Goal: Task Accomplishment & Management: Use online tool/utility

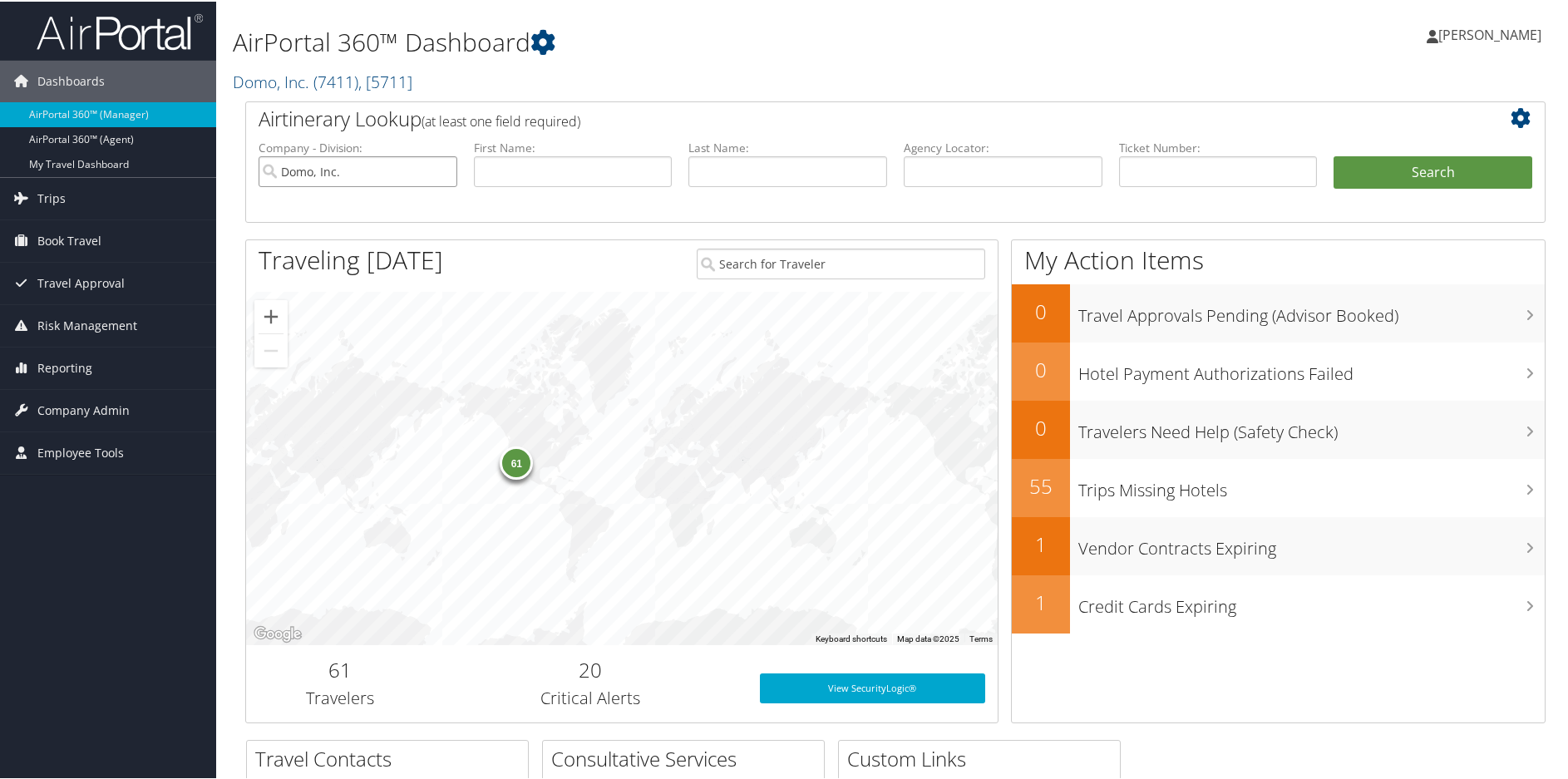
click at [446, 174] on input "Domo, Inc." at bounding box center [358, 170] width 198 height 31
click at [951, 171] on input "text" at bounding box center [1002, 170] width 198 height 31
click at [66, 367] on span "Reporting" at bounding box center [64, 366] width 55 height 42
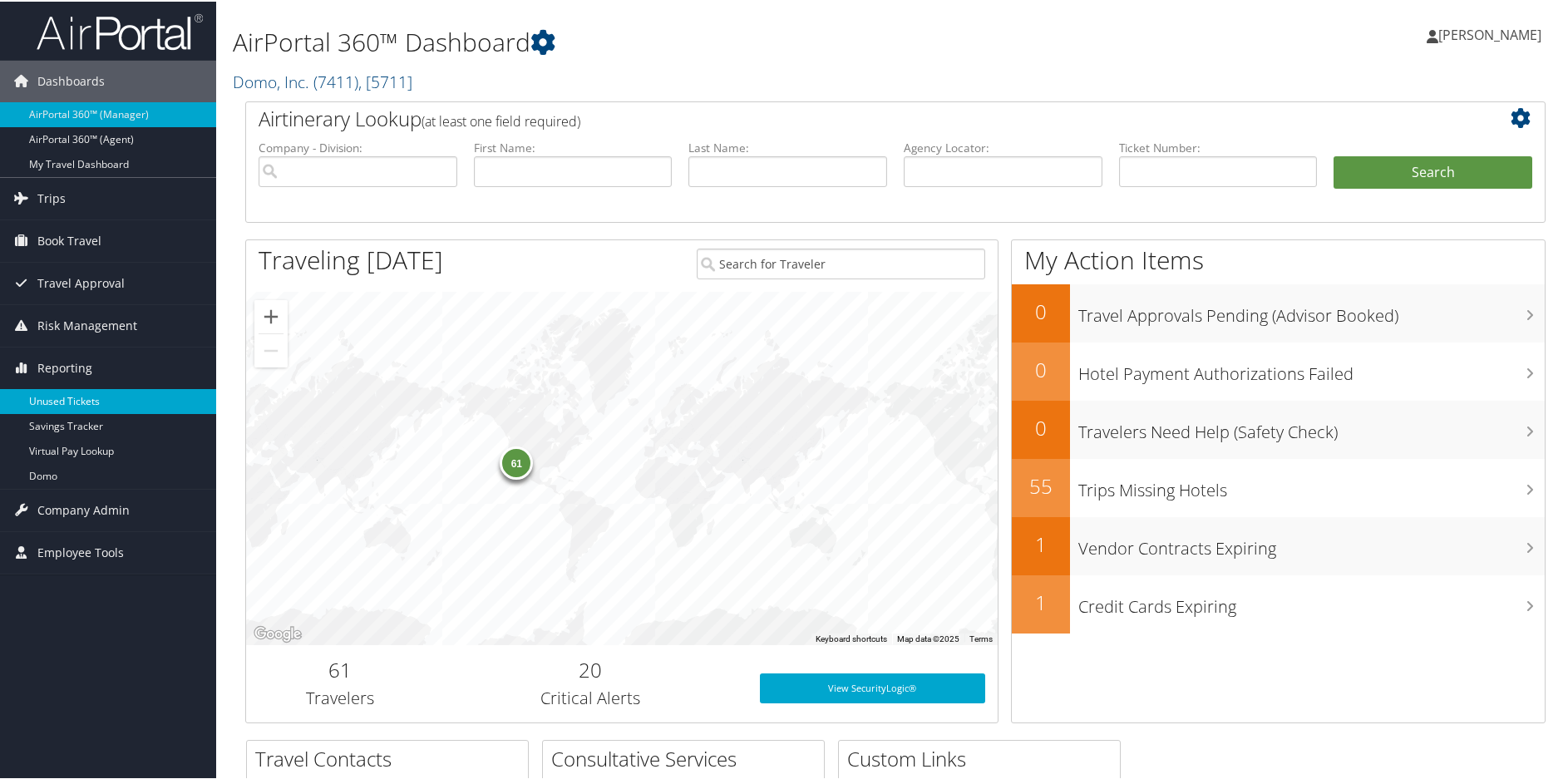
click at [85, 400] on link "Unused Tickets" at bounding box center [108, 400] width 216 height 25
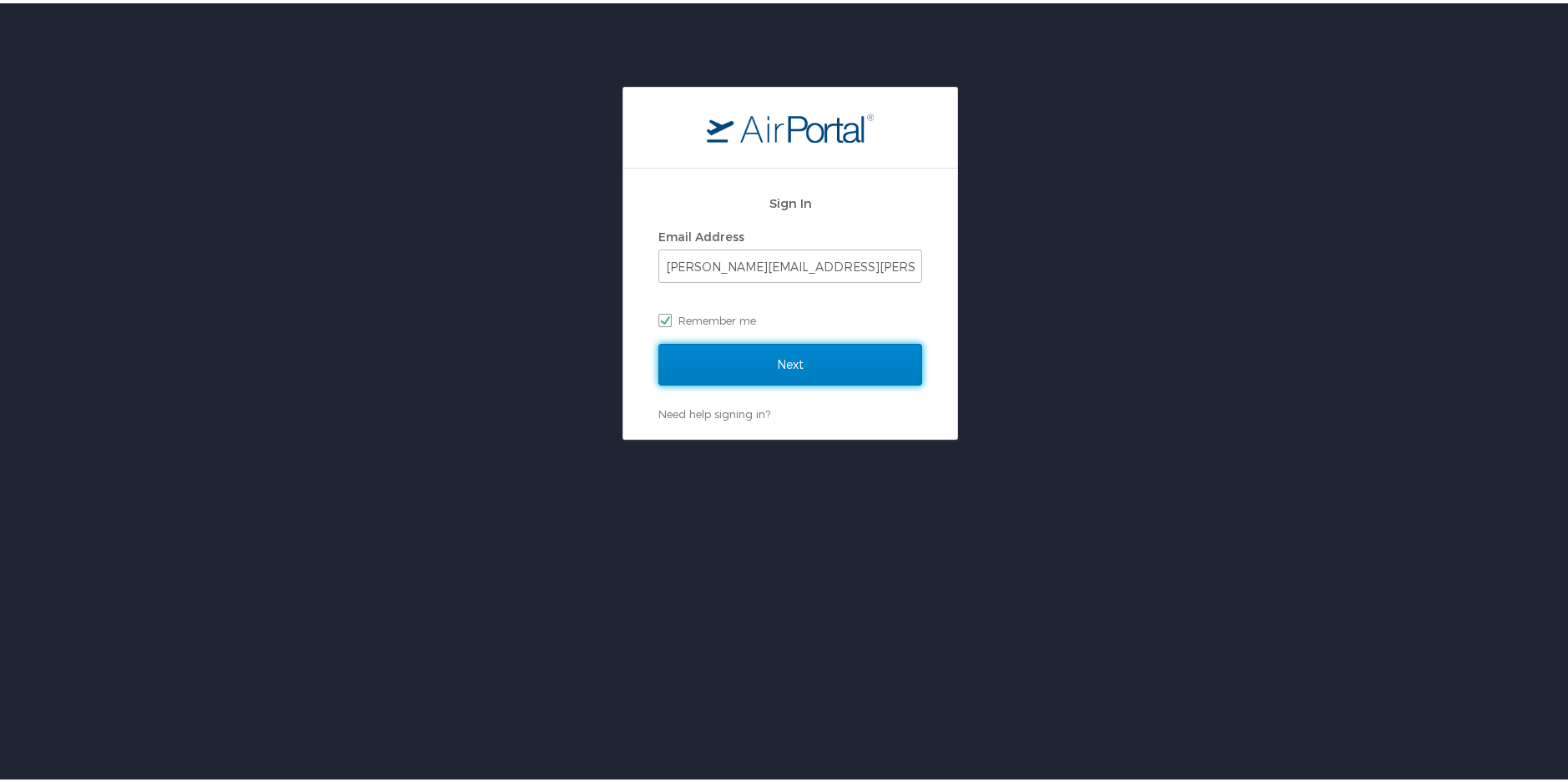
click at [819, 360] on input "Next" at bounding box center [790, 361] width 264 height 42
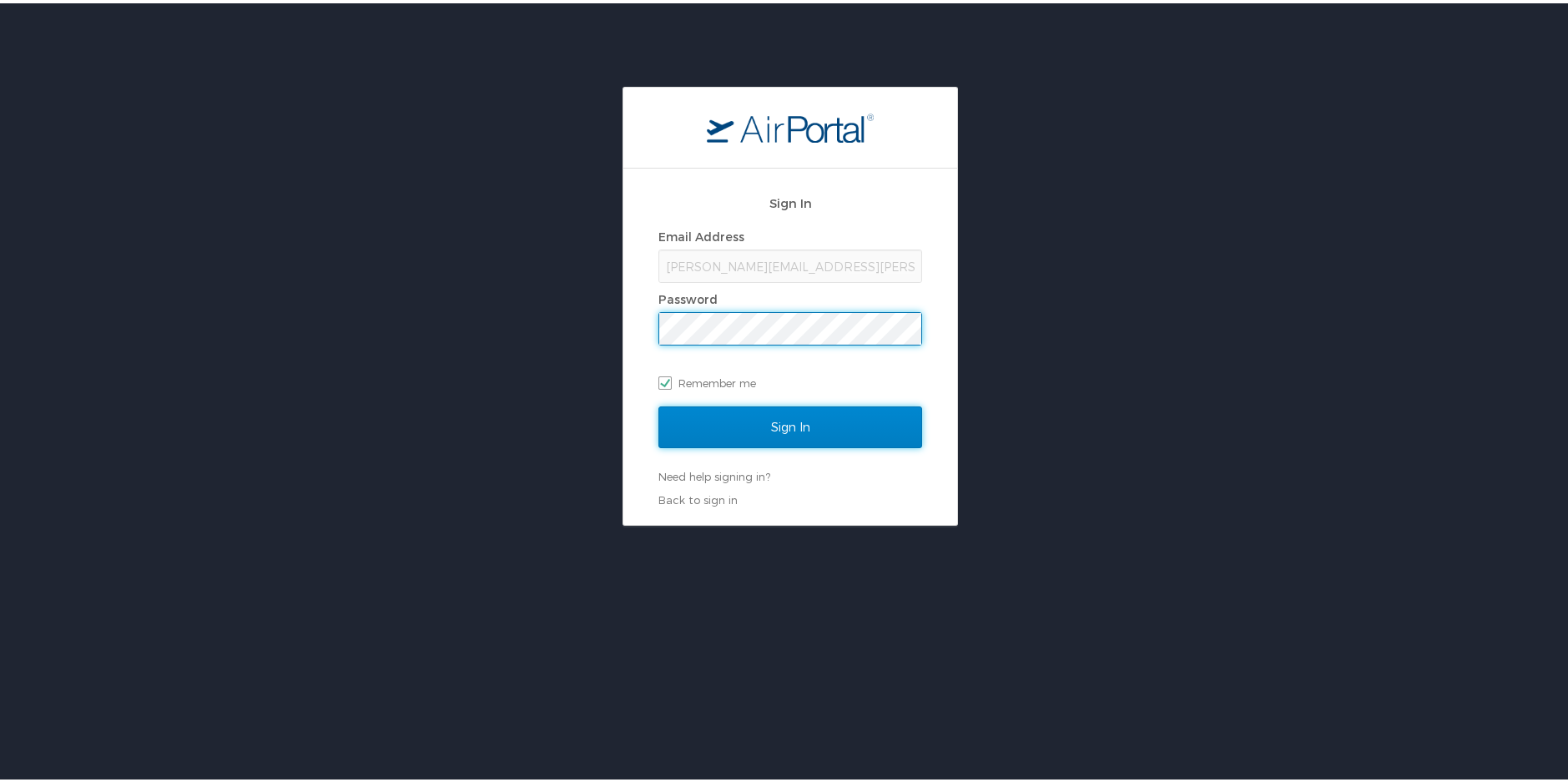
click at [839, 431] on input "Sign In" at bounding box center [790, 424] width 264 height 42
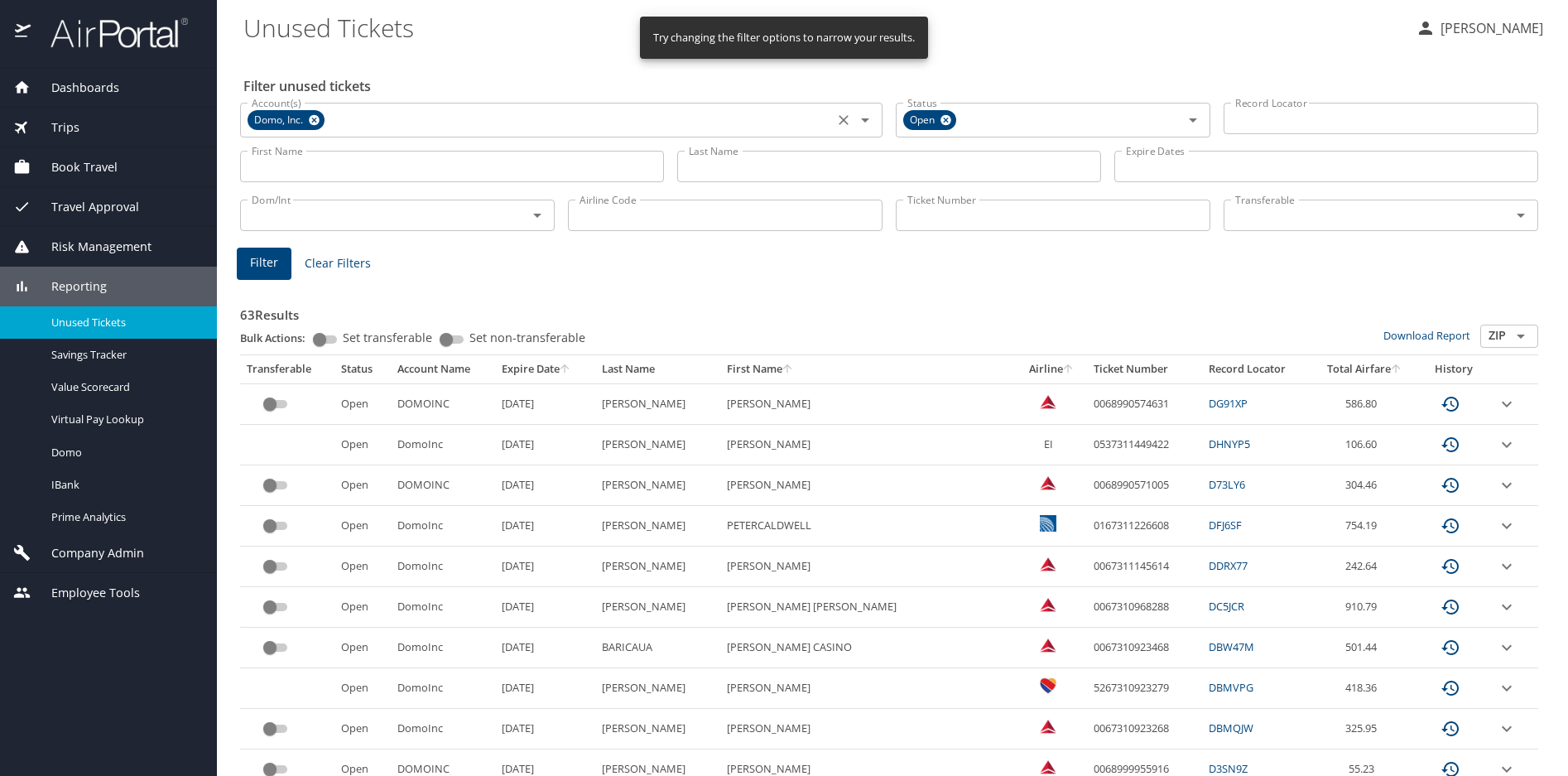
click at [312, 120] on icon at bounding box center [315, 121] width 11 height 11
click at [779, 174] on input "Last Name" at bounding box center [889, 166] width 424 height 32
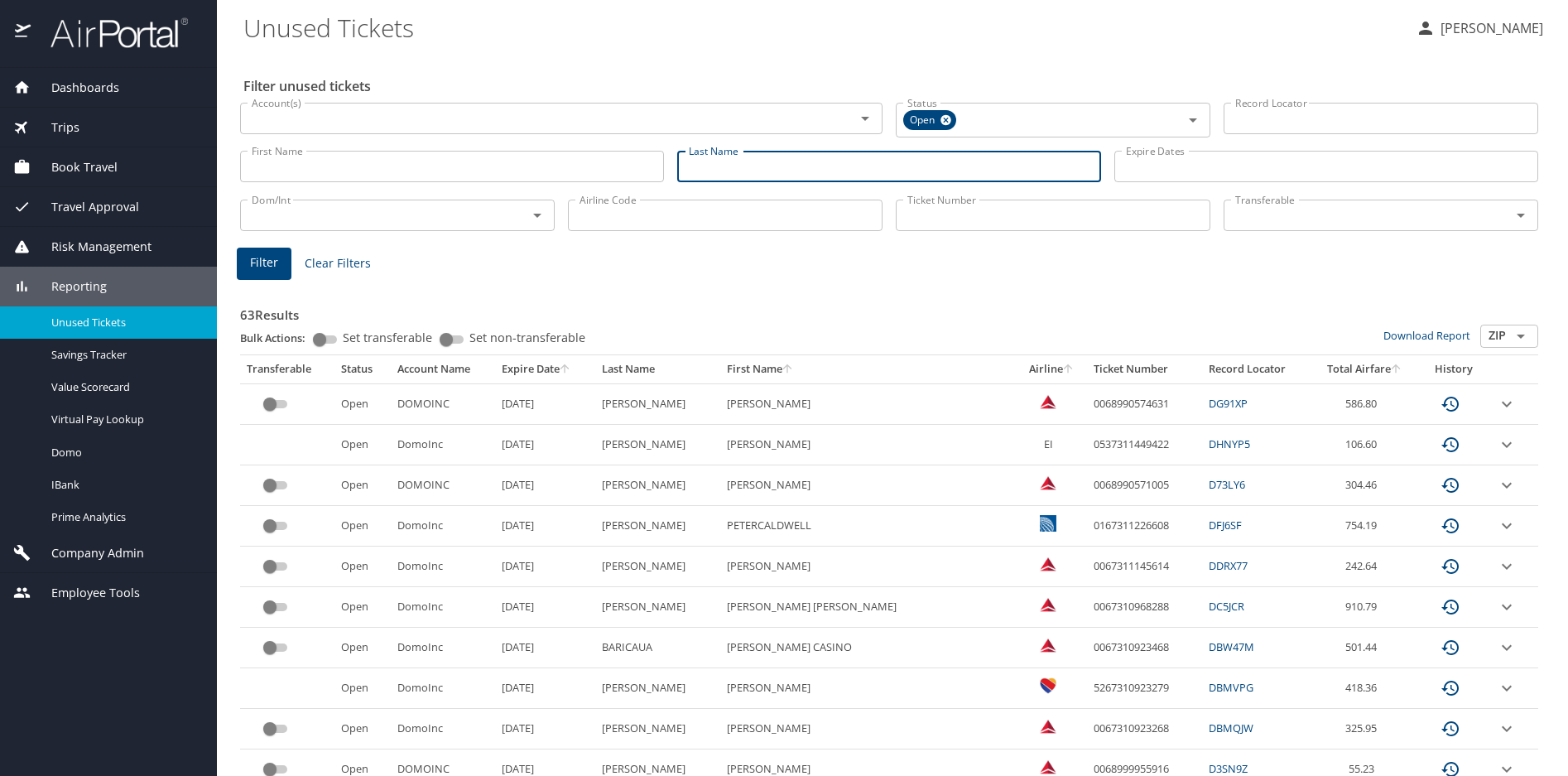
type input "schneider"
type input "[PERSON_NAME]"
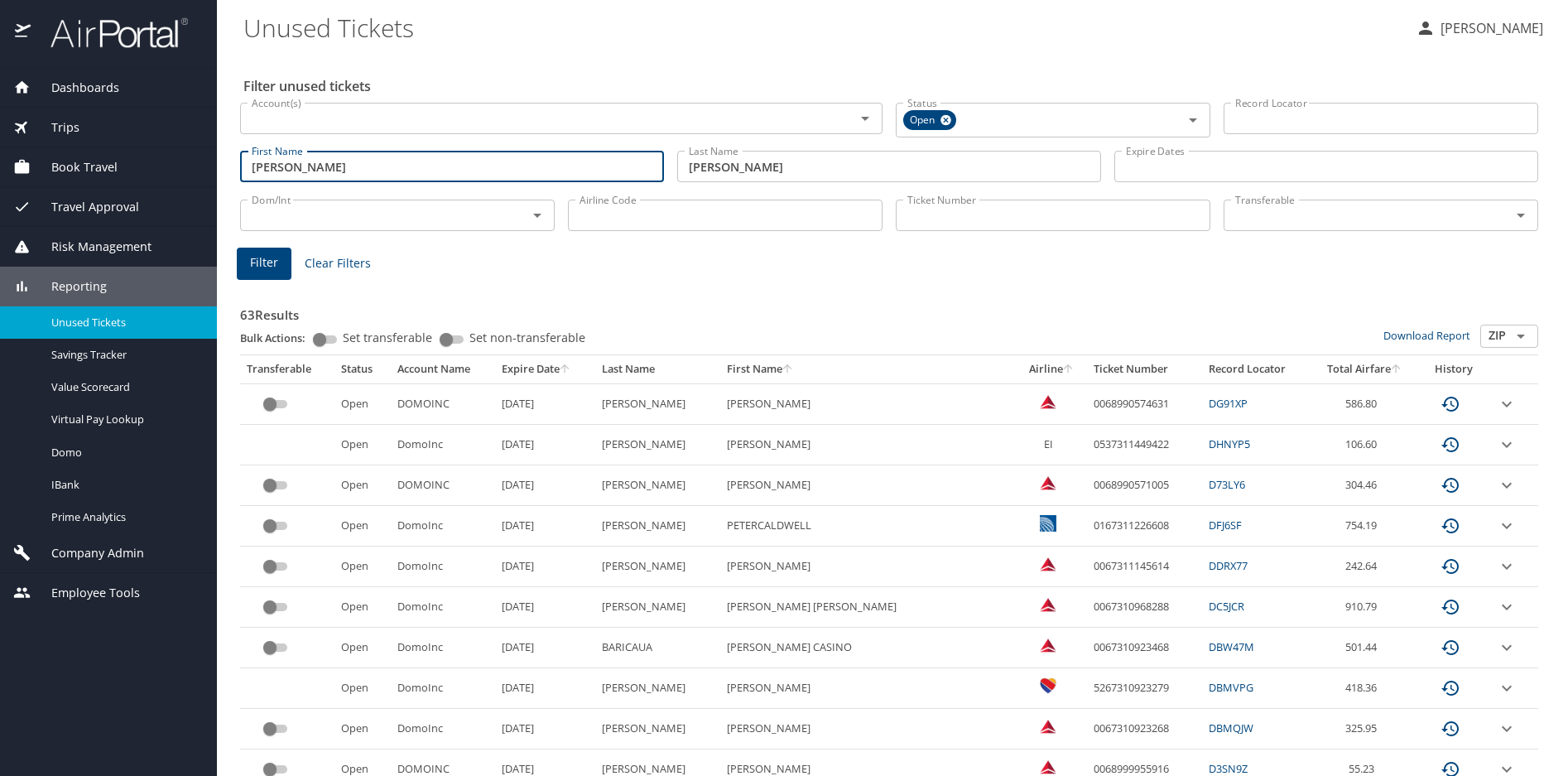
drag, startPoint x: 355, startPoint y: 175, endPoint x: 178, endPoint y: 158, distance: 177.8
click at [178, 158] on div "Dashboards AirPortal 360™ Manager AirPortal 360™ Agent My Travel Dashboard Trip…" at bounding box center [784, 388] width 1568 height 776
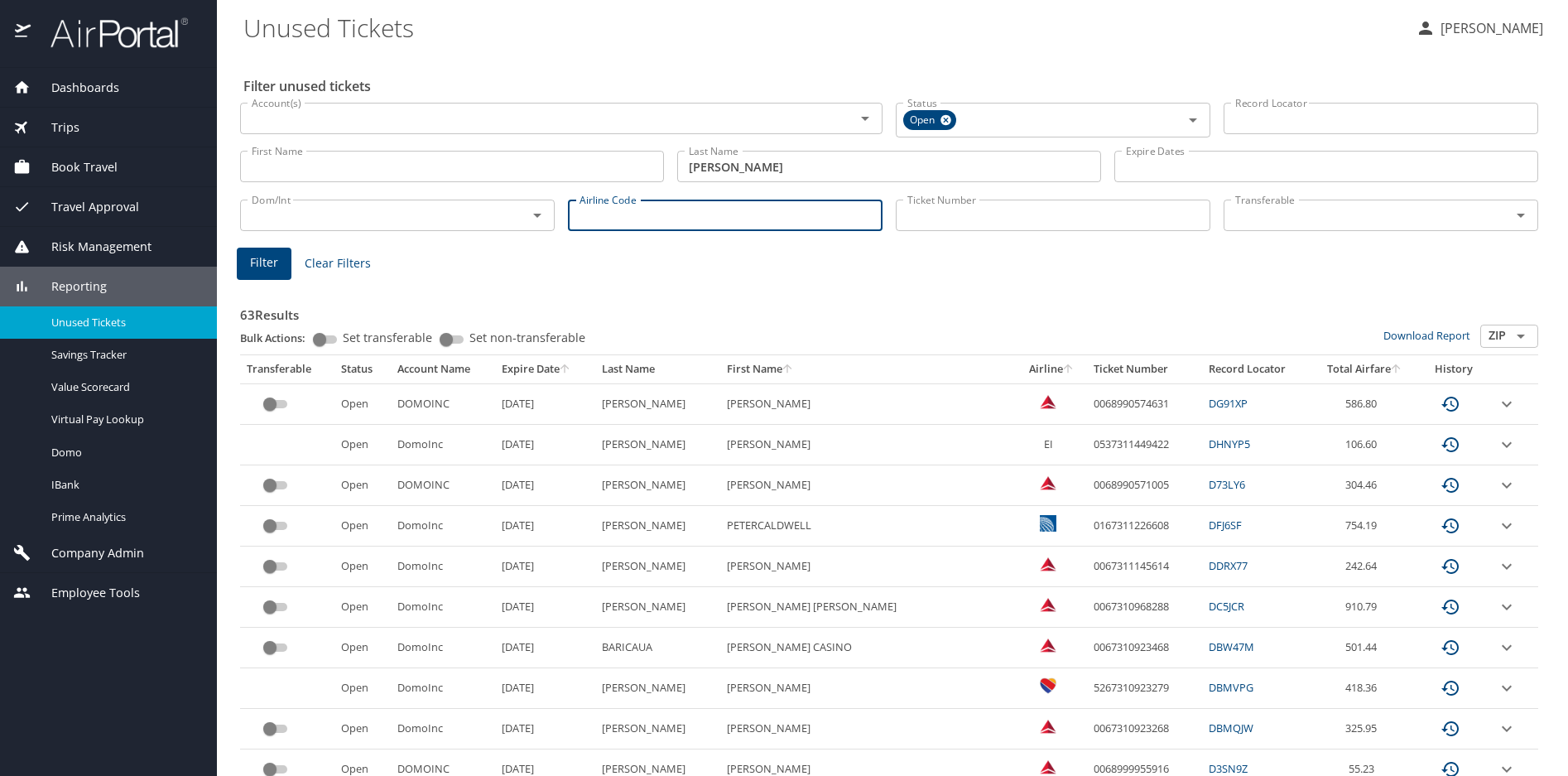
click at [672, 224] on input "Airline Code" at bounding box center [725, 215] width 315 height 32
type input "wn"
click at [268, 258] on span "Filter" at bounding box center [264, 263] width 28 height 20
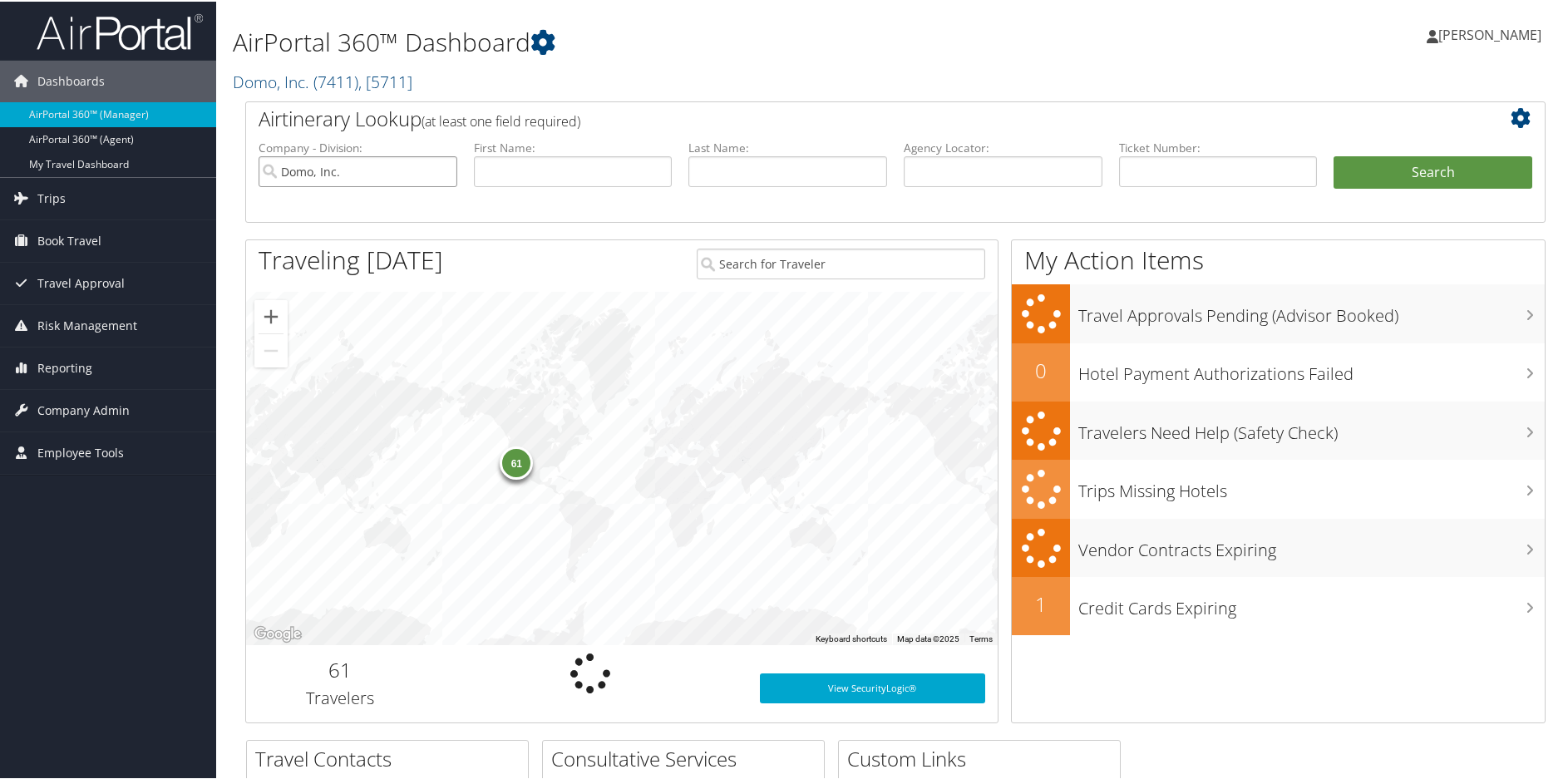
click at [443, 171] on input "Domo, Inc." at bounding box center [358, 170] width 198 height 31
click at [944, 181] on input "text" at bounding box center [1002, 170] width 198 height 31
click at [67, 362] on span "Reporting" at bounding box center [64, 366] width 55 height 42
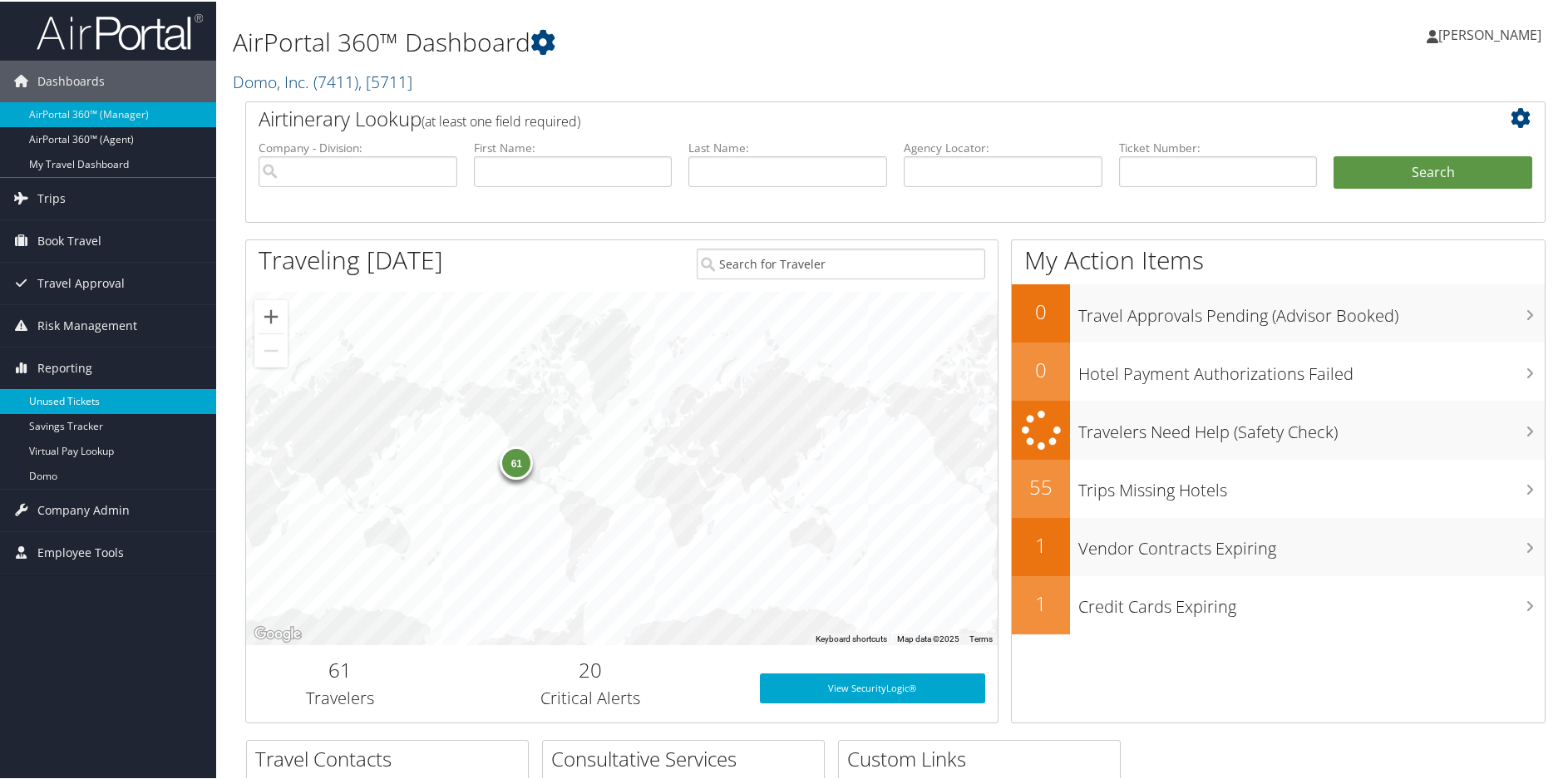
click at [83, 396] on link "Unused Tickets" at bounding box center [108, 400] width 216 height 25
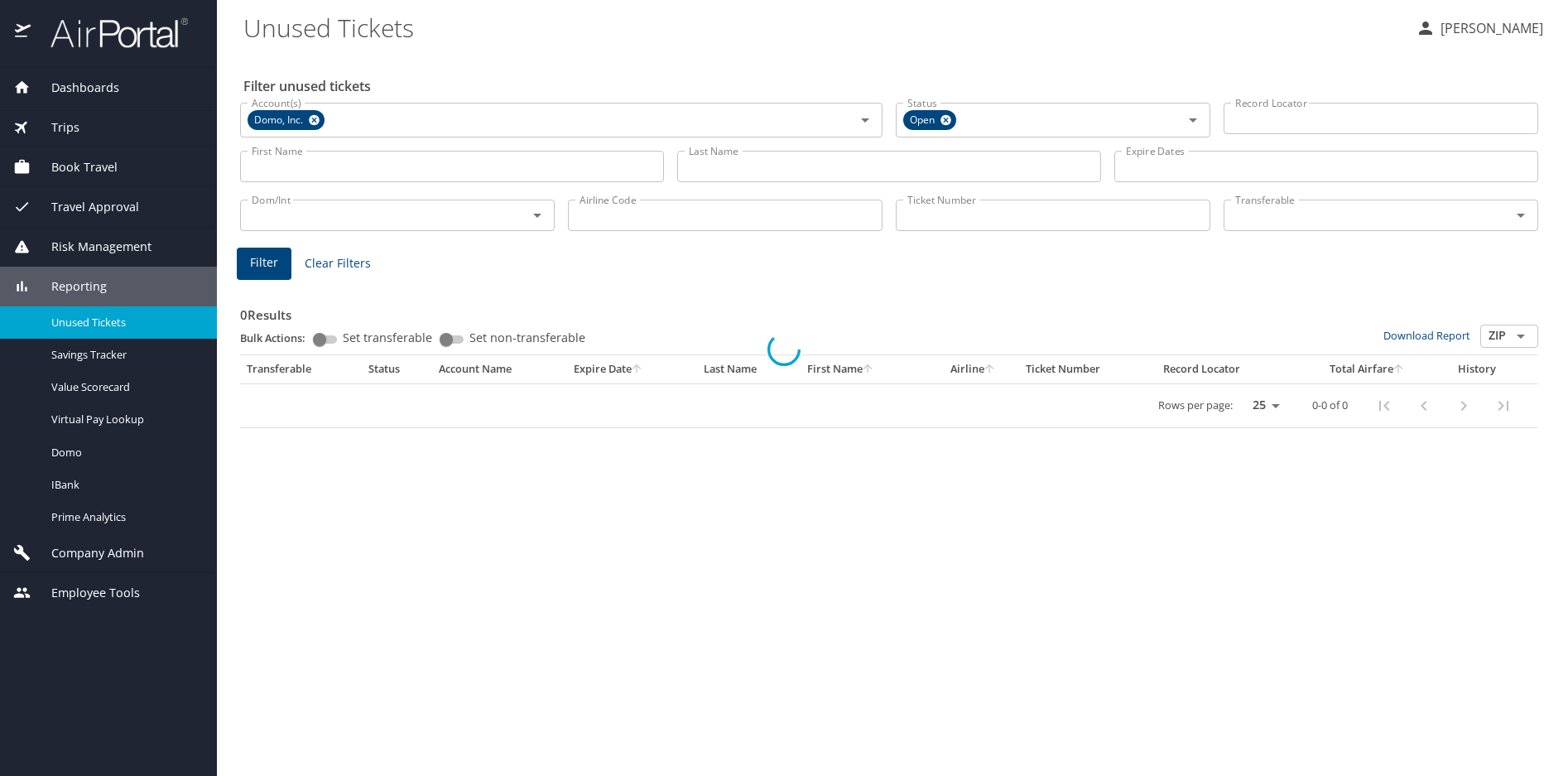
click at [319, 120] on div at bounding box center [784, 349] width 1568 height 854
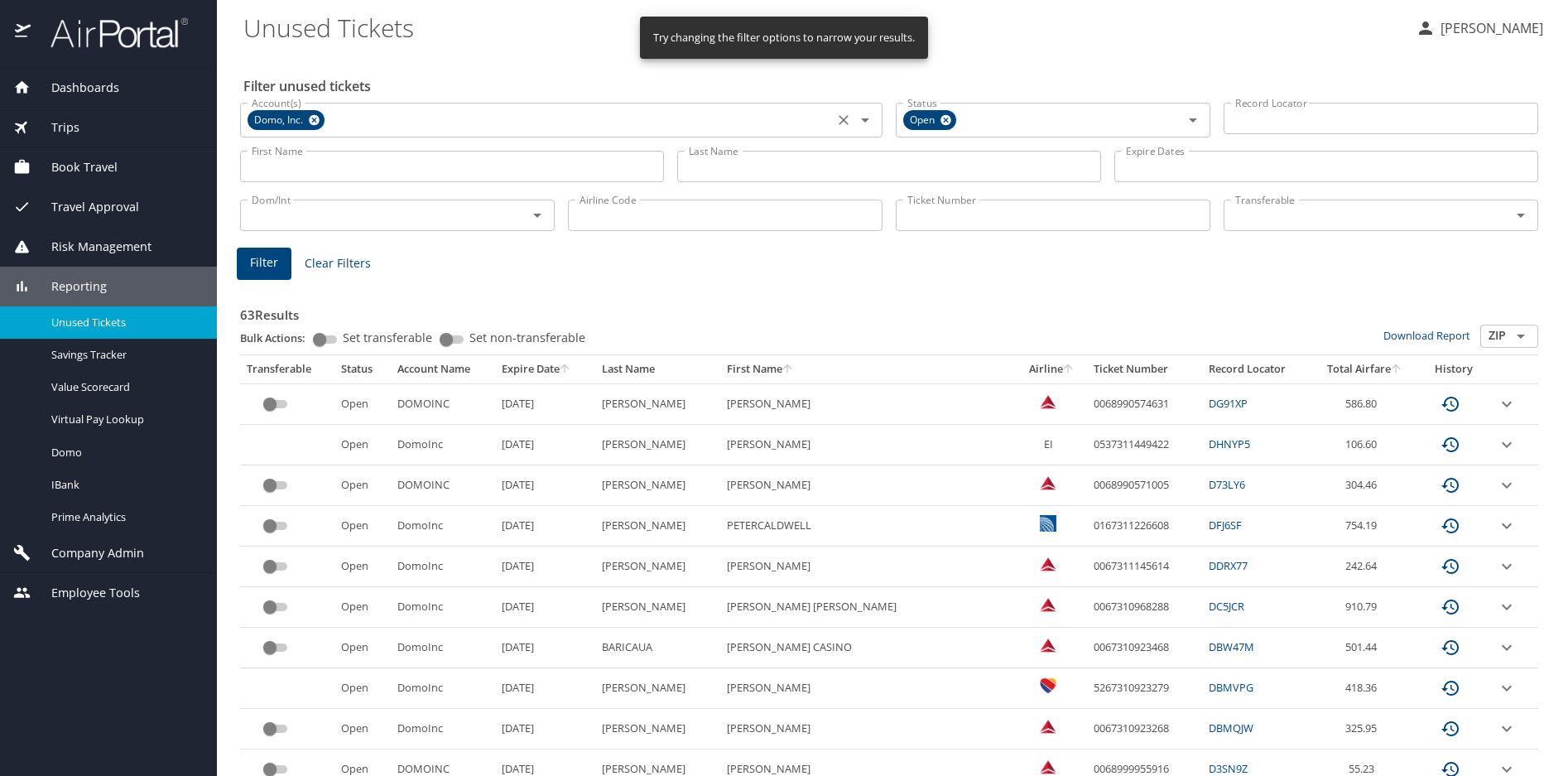
click at [315, 120] on icon at bounding box center [314, 121] width 12 height 19
click at [721, 164] on input "Last Name" at bounding box center [889, 166] width 424 height 32
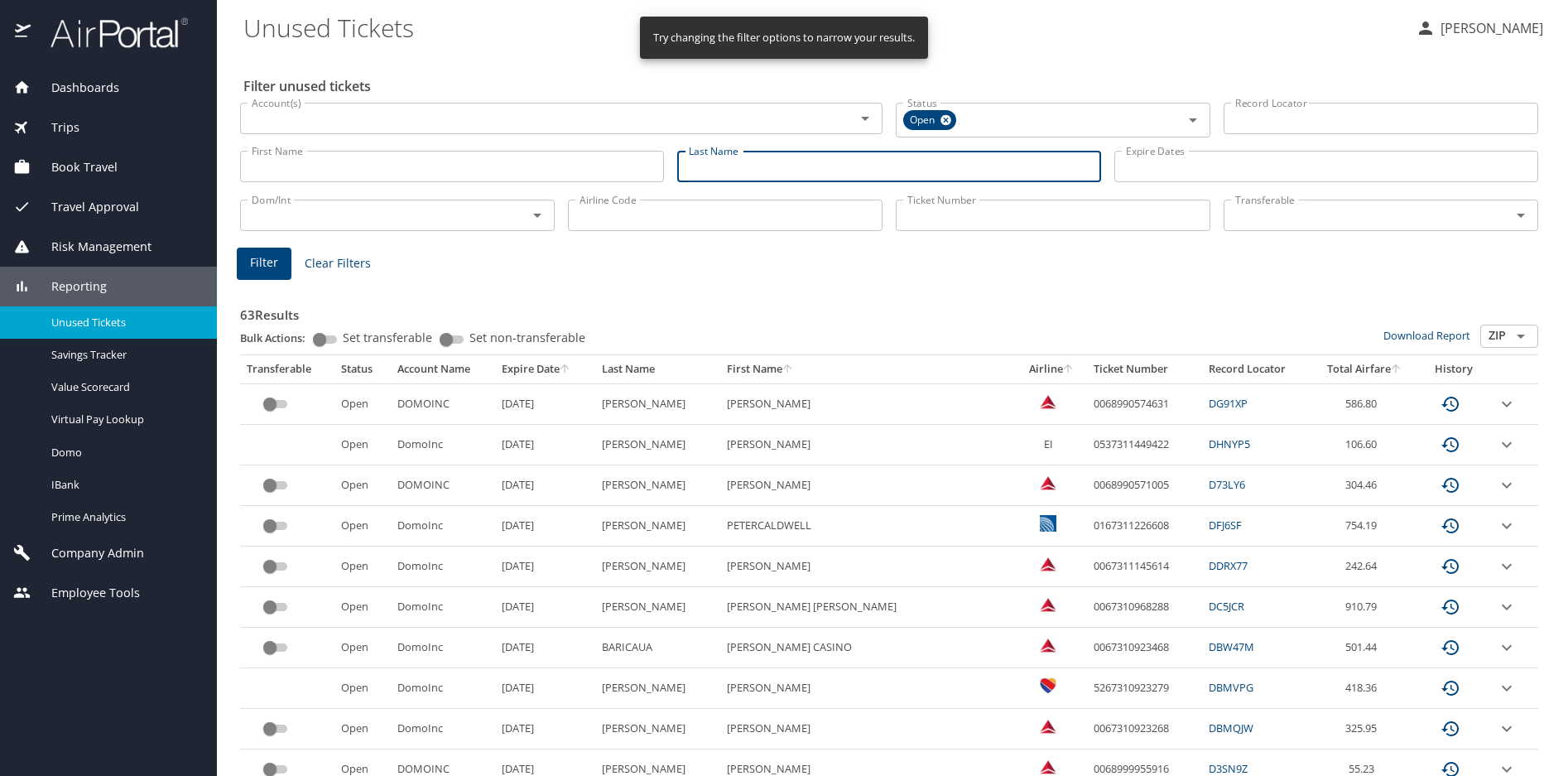
type input "schneider"
type input "richard"
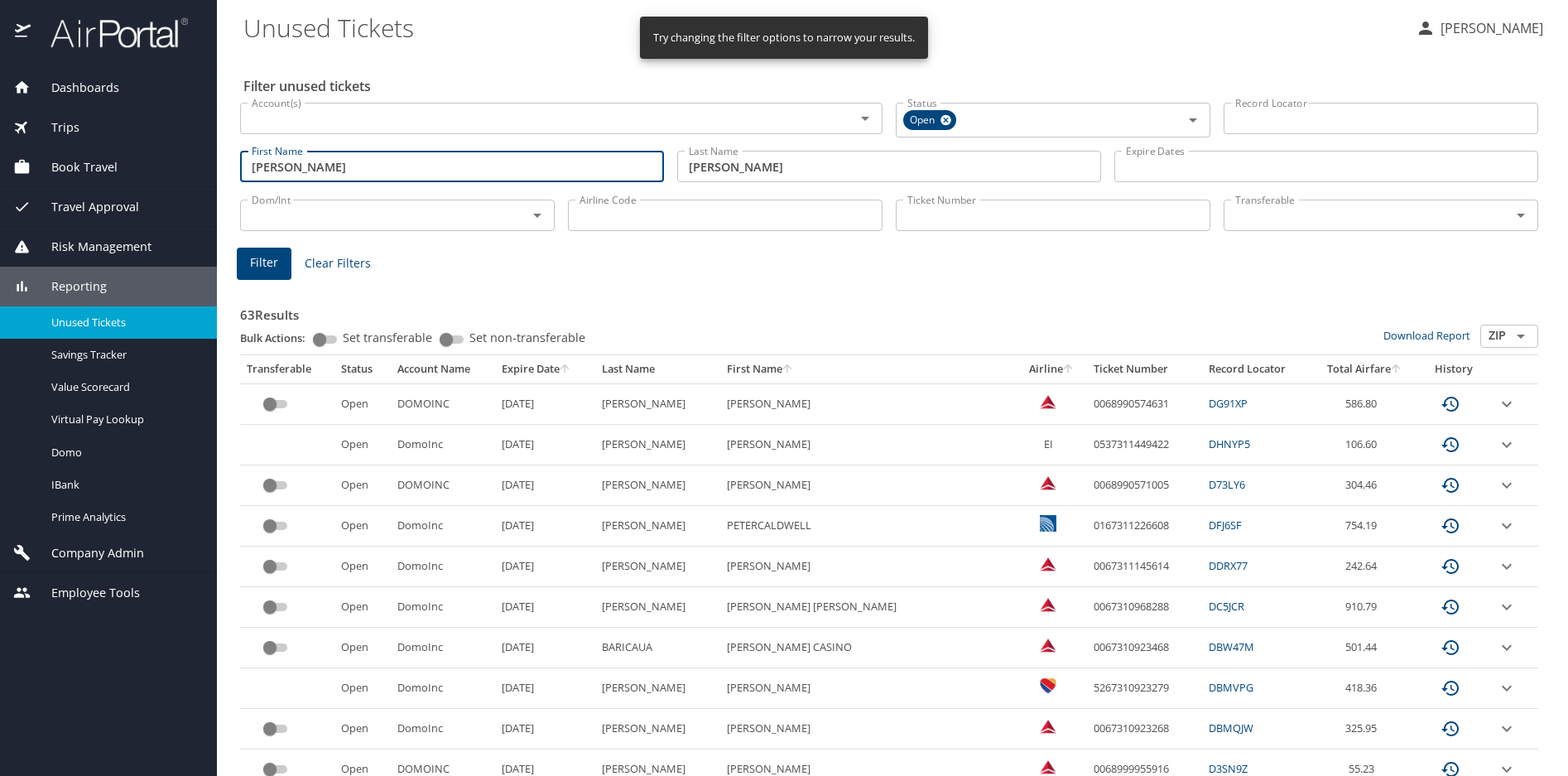
drag, startPoint x: 361, startPoint y: 166, endPoint x: 131, endPoint y: 165, distance: 230.0
click at [132, 165] on div "Dashboards AirPortal 360™ Manager AirPortal 360™ Agent My Travel Dashboard Trip…" at bounding box center [784, 388] width 1568 height 776
click at [622, 226] on input "Airline Code" at bounding box center [725, 215] width 315 height 32
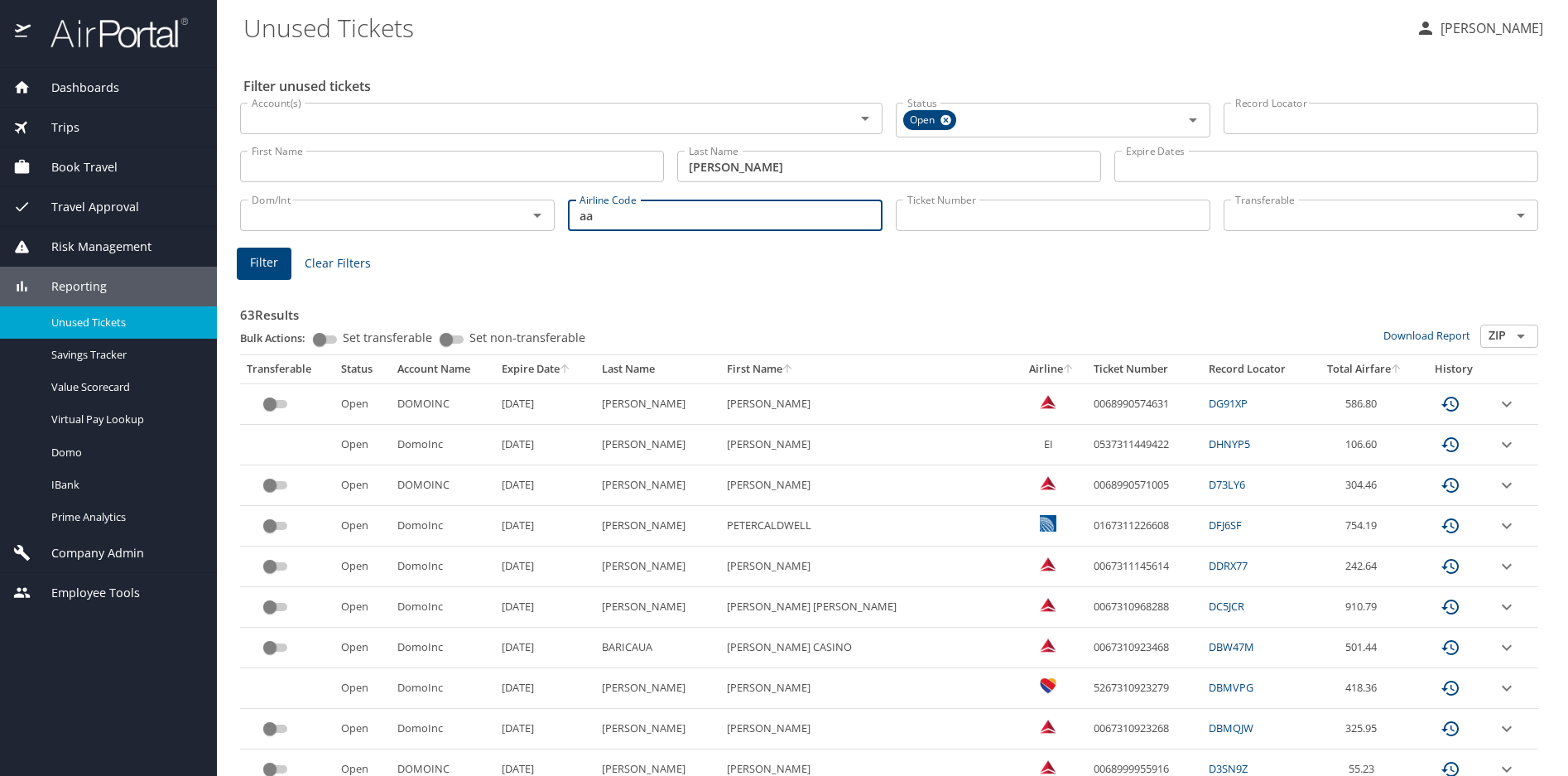
type input "aa"
click at [243, 257] on button "Filter" at bounding box center [263, 264] width 55 height 32
